Goal: Transaction & Acquisition: Purchase product/service

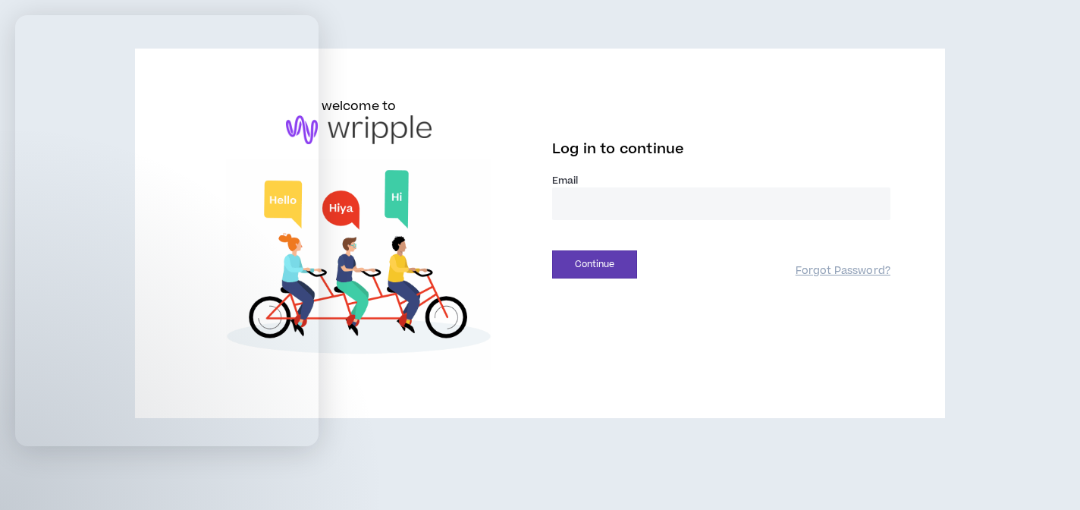
click at [658, 196] on input "email" at bounding box center [721, 203] width 338 height 33
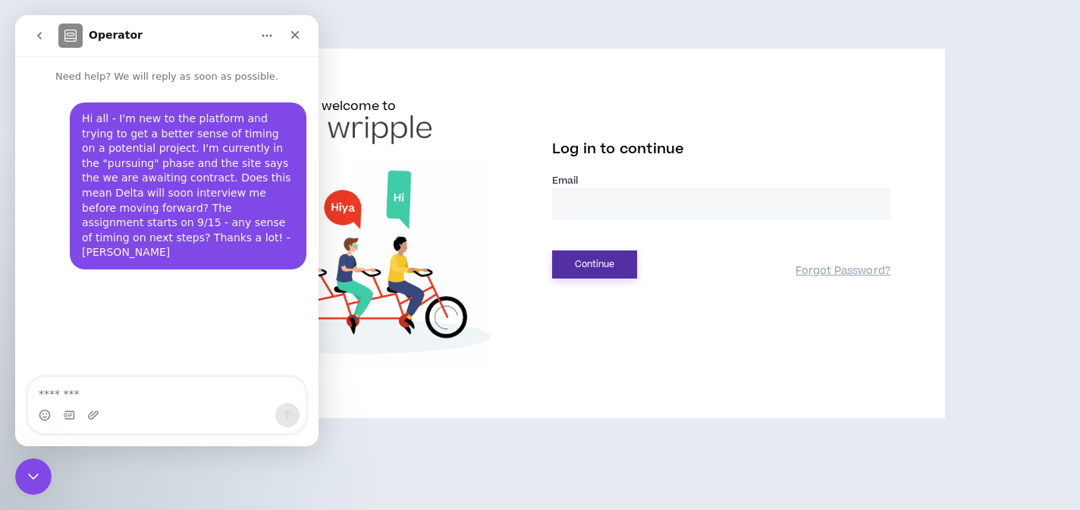
click at [592, 269] on button "Continue" at bounding box center [594, 264] width 85 height 28
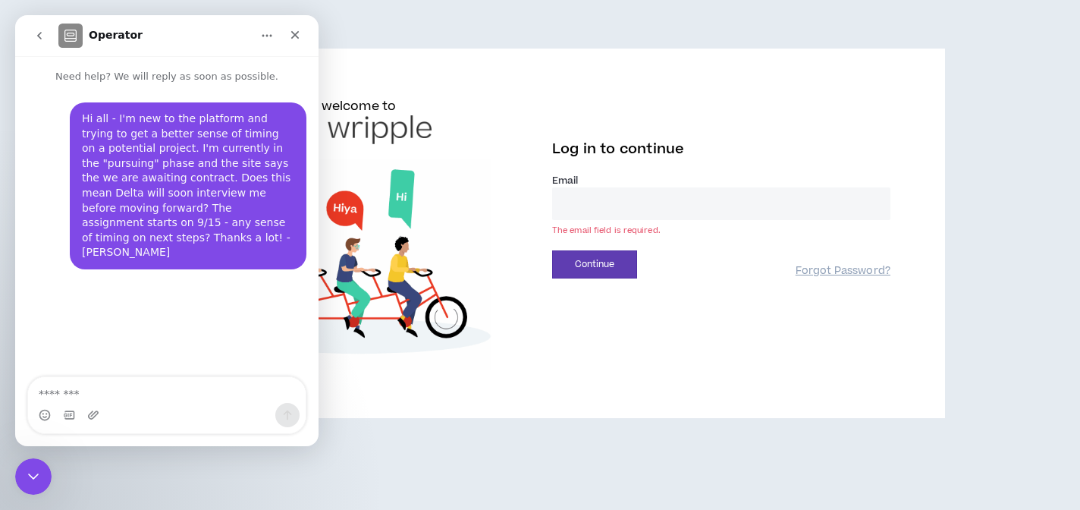
click at [635, 200] on input "email" at bounding box center [721, 203] width 338 height 33
type input "**********"
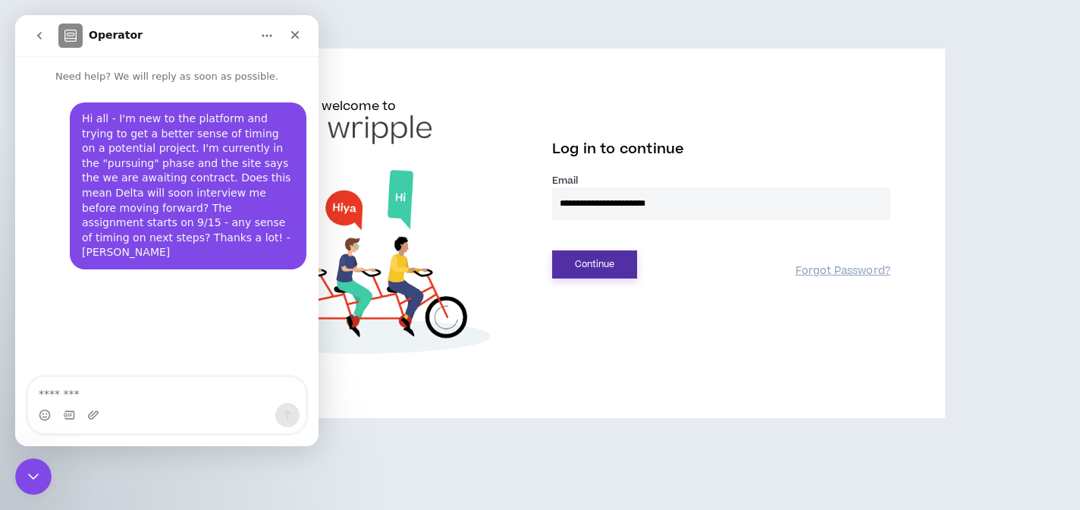
click at [618, 261] on button "Continue" at bounding box center [594, 264] width 85 height 28
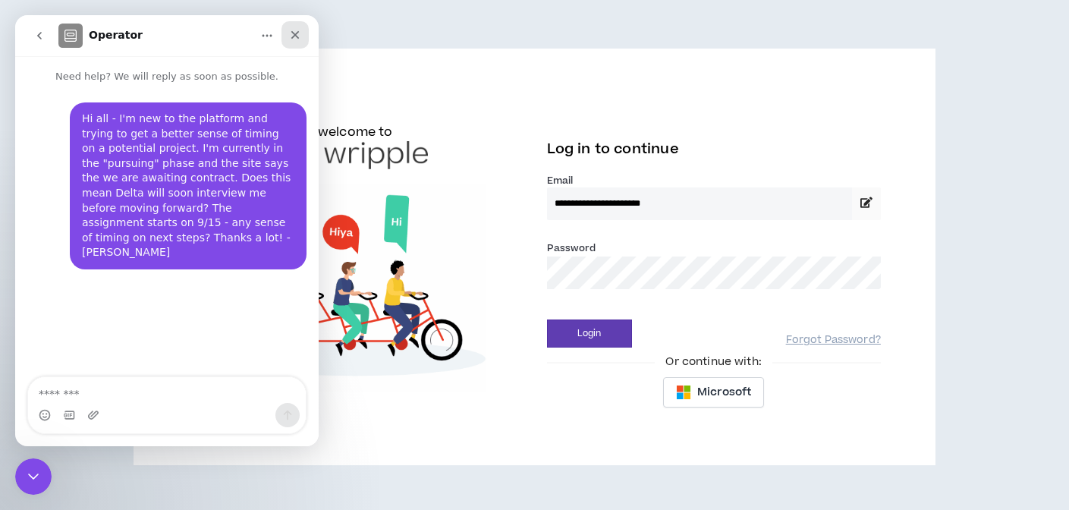
click at [301, 34] on div "Close" at bounding box center [294, 34] width 27 height 27
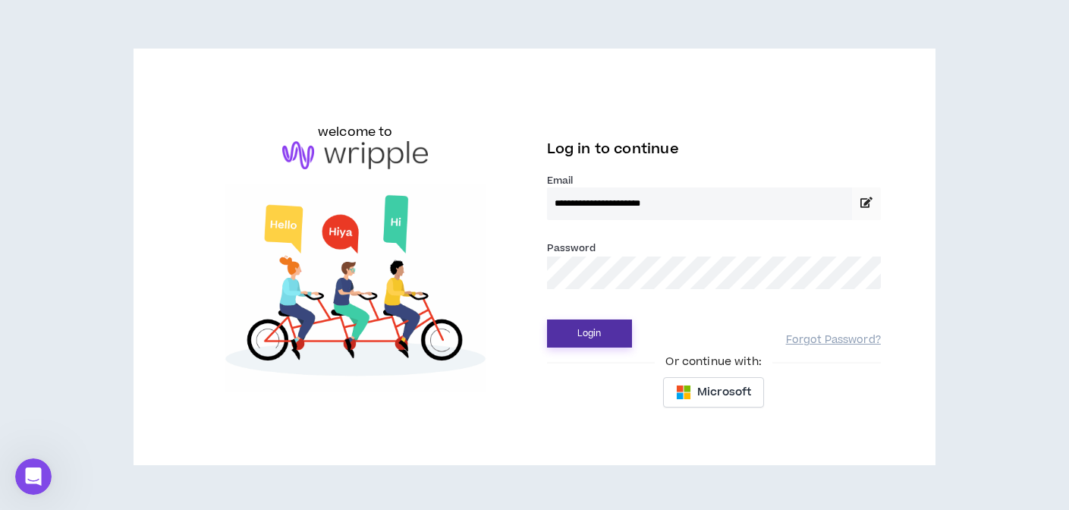
click at [607, 322] on button "Login" at bounding box center [589, 333] width 85 height 28
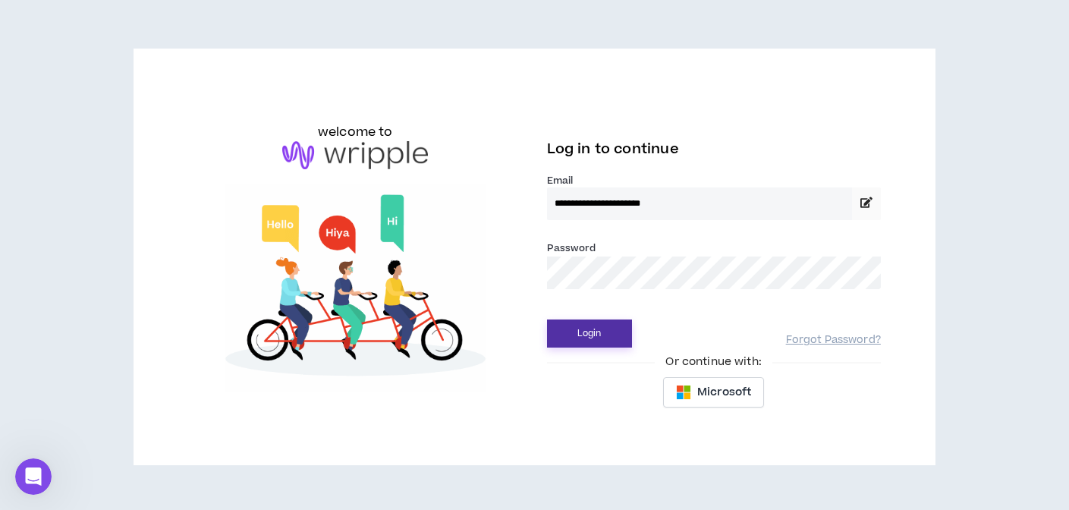
click at [596, 329] on button "Login" at bounding box center [589, 333] width 85 height 28
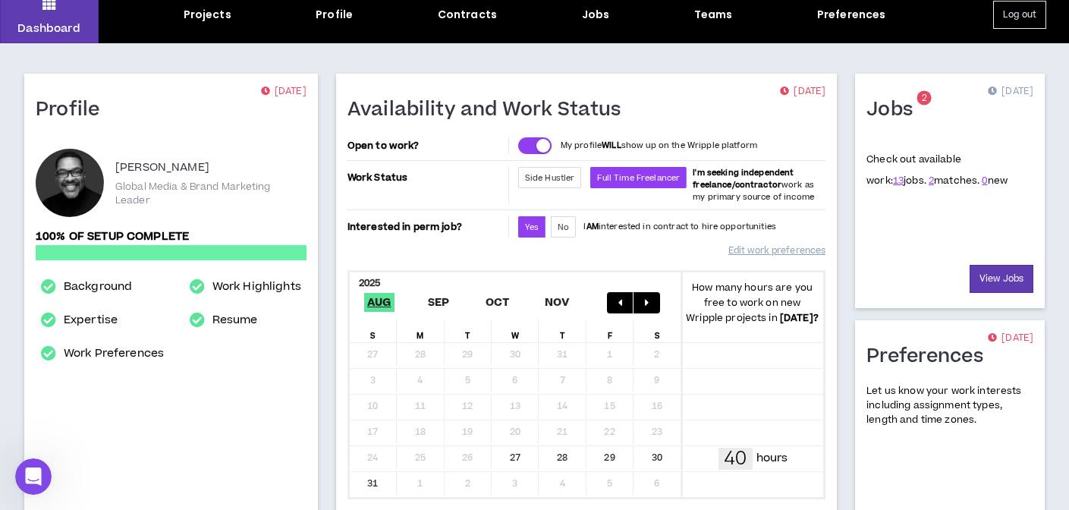
scroll to position [60, 0]
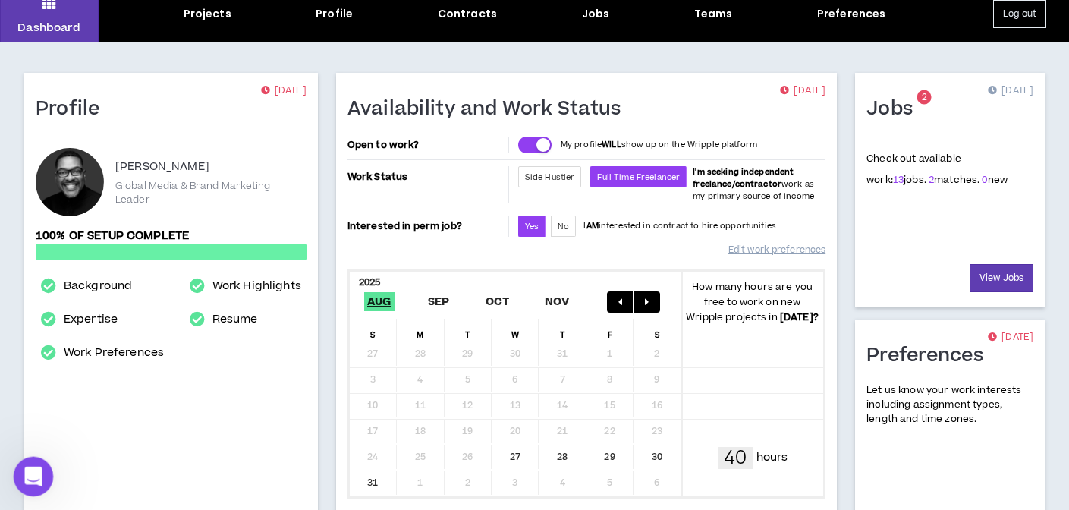
click at [35, 474] on icon "Open Intercom Messenger" at bounding box center [31, 474] width 25 height 25
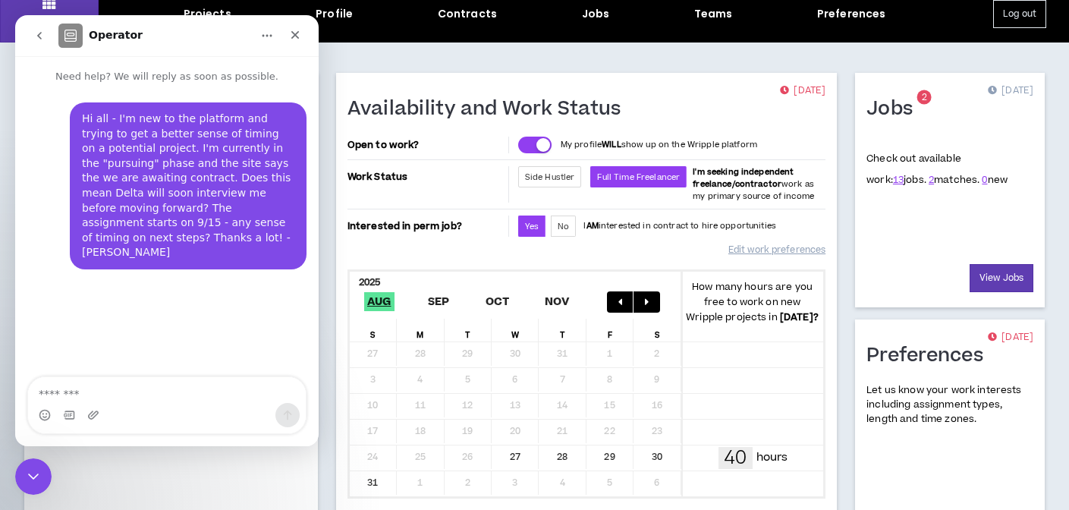
click at [231, 307] on div "Hi all - I'm new to the platform and trying to get a better sense of timing on …" at bounding box center [166, 231] width 303 height 294
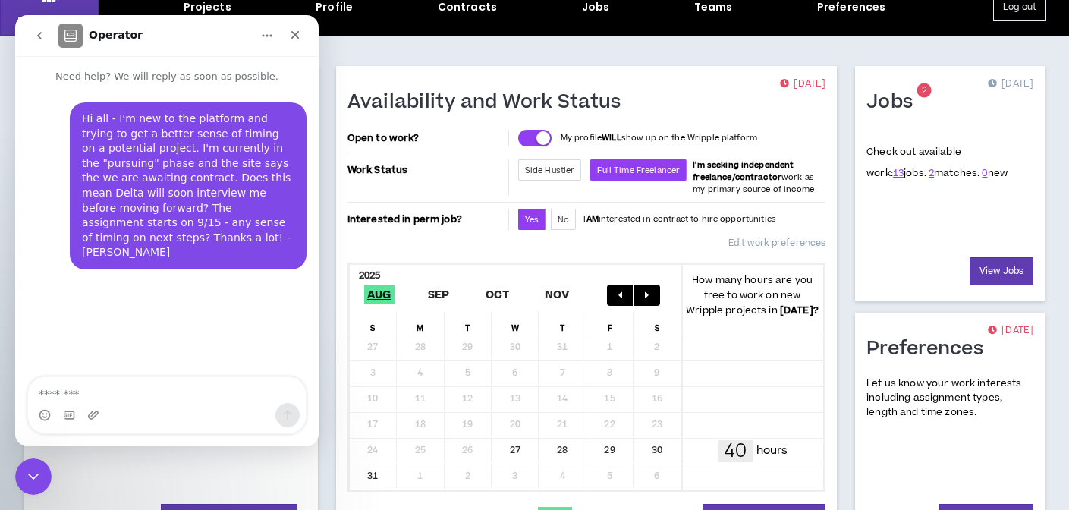
scroll to position [74, 0]
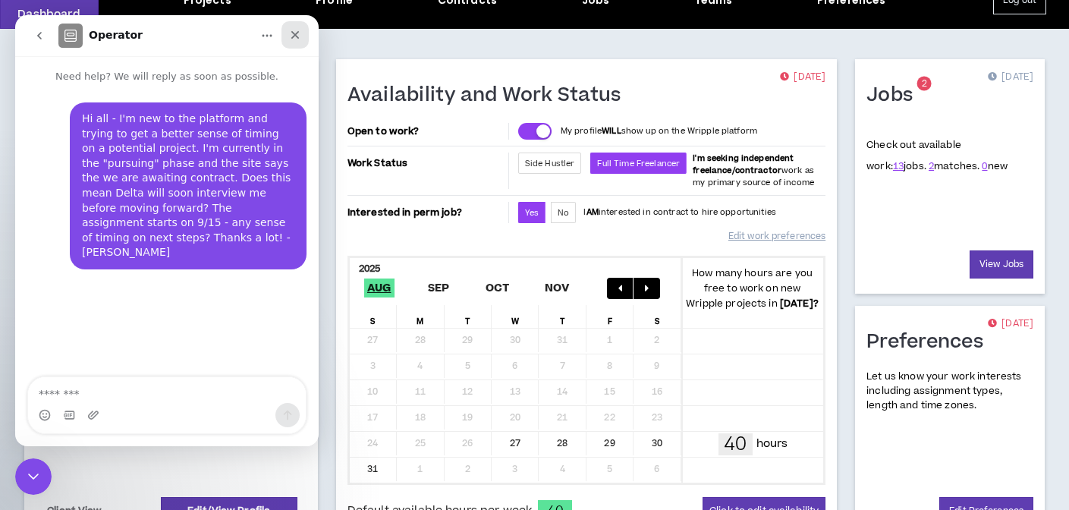
click at [299, 37] on icon "Close" at bounding box center [295, 35] width 12 height 12
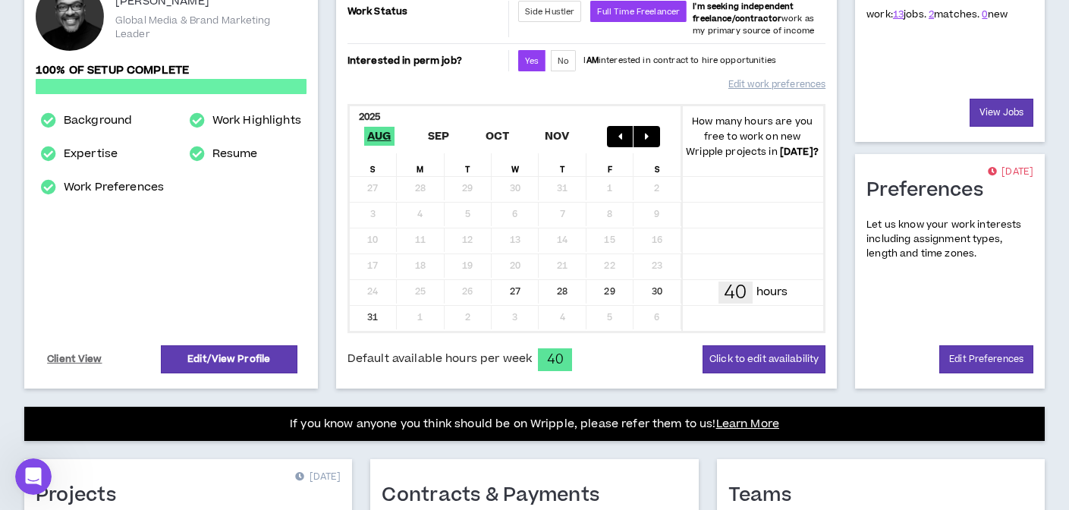
scroll to position [540, 0]
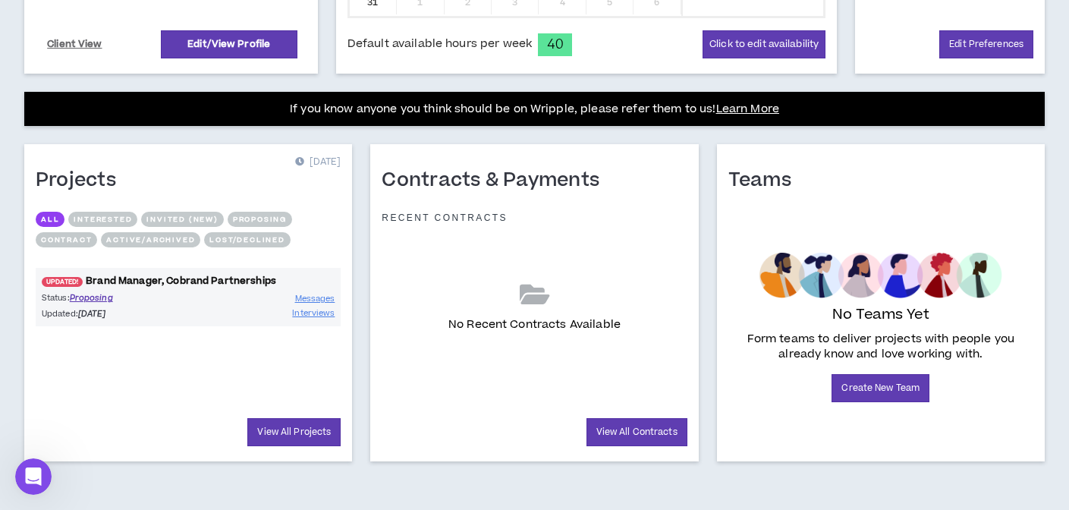
click at [188, 276] on link "UPDATED! Brand Manager, Cobrand Partnerships" at bounding box center [188, 281] width 305 height 14
